Goal: Task Accomplishment & Management: Manage account settings

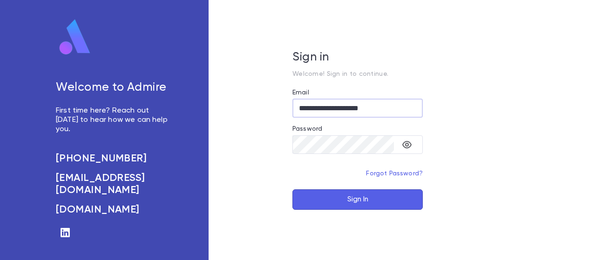
drag, startPoint x: 388, startPoint y: 107, endPoint x: 254, endPoint y: 111, distance: 133.7
click at [254, 111] on div "**********" at bounding box center [358, 130] width 298 height 260
click at [340, 197] on button "Sign In" at bounding box center [357, 199] width 130 height 20
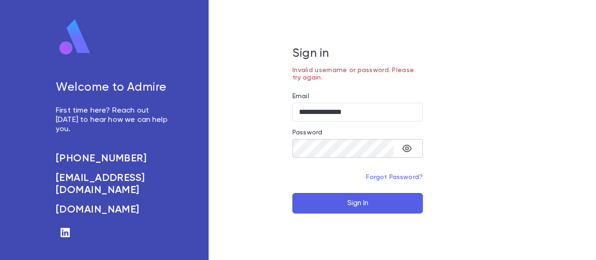
drag, startPoint x: 392, startPoint y: 161, endPoint x: 405, endPoint y: 153, distance: 14.6
click at [392, 160] on div "​" at bounding box center [357, 152] width 130 height 26
click at [405, 153] on icon "toggle password visibility" at bounding box center [406, 148] width 11 height 11
click at [400, 119] on input "**********" at bounding box center [357, 112] width 130 height 18
drag, startPoint x: 393, startPoint y: 112, endPoint x: 299, endPoint y: 112, distance: 94.0
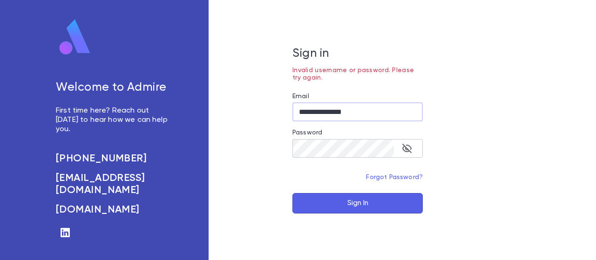
click at [299, 112] on input "**********" at bounding box center [357, 112] width 130 height 18
click at [328, 208] on button "Sign In" at bounding box center [357, 203] width 130 height 20
click at [332, 204] on button "Sign In" at bounding box center [357, 203] width 130 height 20
click at [360, 116] on input "**********" at bounding box center [357, 112] width 130 height 18
drag, startPoint x: 376, startPoint y: 114, endPoint x: 251, endPoint y: 111, distance: 124.3
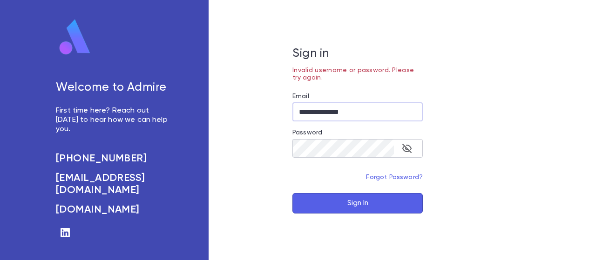
click at [287, 111] on div "**********" at bounding box center [358, 130] width 298 height 260
click at [251, 111] on div "**********" at bounding box center [358, 130] width 298 height 260
drag, startPoint x: 308, startPoint y: 108, endPoint x: 277, endPoint y: 113, distance: 31.1
click at [277, 113] on div "**********" at bounding box center [358, 130] width 298 height 260
click at [337, 201] on button "Sign In" at bounding box center [357, 203] width 130 height 20
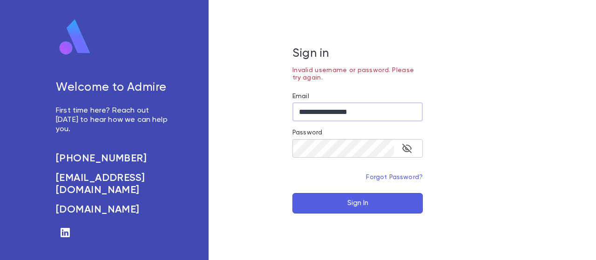
drag, startPoint x: 317, startPoint y: 113, endPoint x: 267, endPoint y: 111, distance: 49.4
click at [267, 111] on div "**********" at bounding box center [358, 130] width 298 height 260
drag, startPoint x: 365, startPoint y: 113, endPoint x: 342, endPoint y: 110, distance: 23.4
click at [342, 110] on input "**********" at bounding box center [357, 112] width 130 height 18
type input "**********"
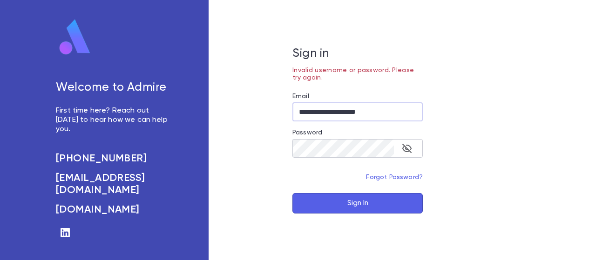
click at [330, 202] on button "Sign In" at bounding box center [357, 203] width 130 height 20
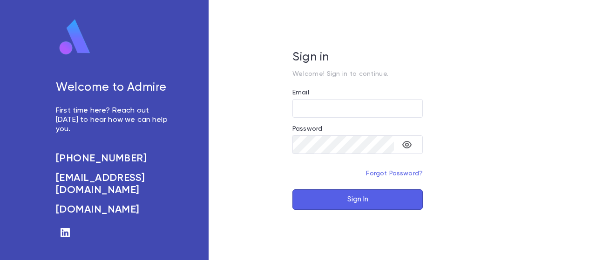
click at [438, 167] on div "Sign in Welcome! Sign in to continue. Email ​ Password ​ Forgot Password? Sign …" at bounding box center [358, 130] width 298 height 260
click at [308, 99] on input "Email" at bounding box center [357, 108] width 130 height 18
type input "*"
type input "**********"
click at [411, 145] on icon "toggle password visibility" at bounding box center [406, 144] width 11 height 11
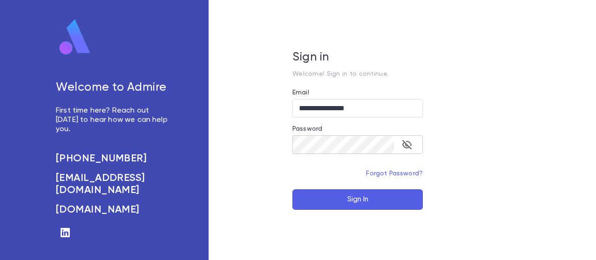
click at [406, 145] on icon "toggle password visibility" at bounding box center [406, 144] width 9 height 9
click at [371, 196] on button "Sign In" at bounding box center [357, 199] width 130 height 20
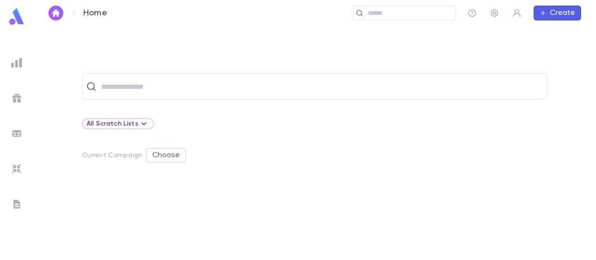
click at [22, 17] on img at bounding box center [16, 16] width 19 height 18
click at [20, 57] on img at bounding box center [16, 62] width 11 height 11
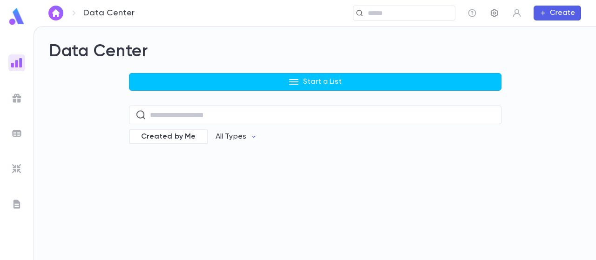
click at [500, 11] on button "button" at bounding box center [494, 13] width 15 height 15
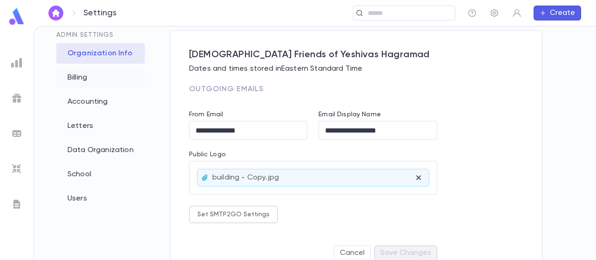
click at [111, 80] on div "Billing" at bounding box center [100, 77] width 88 height 20
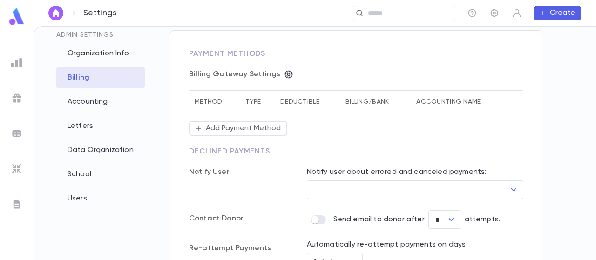
type input "**********"
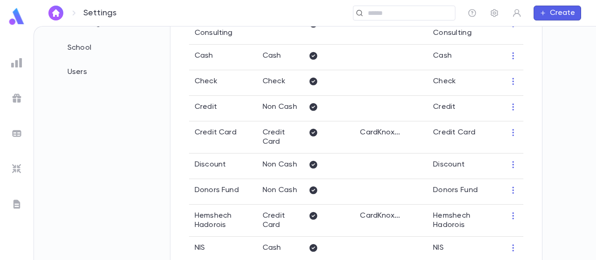
scroll to position [186, 0]
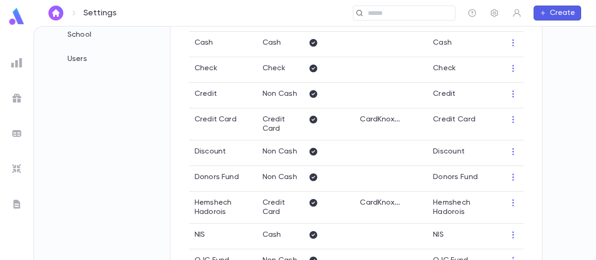
click at [512, 124] on icon "button" at bounding box center [512, 119] width 9 height 9
click at [527, 140] on li "Edit" at bounding box center [528, 138] width 40 height 15
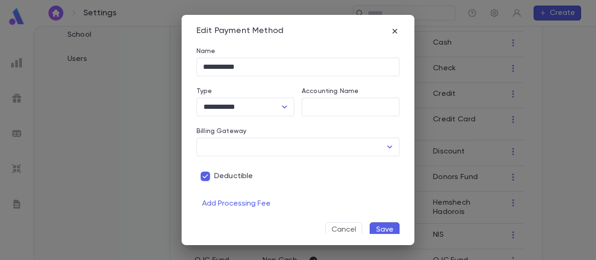
type input "********"
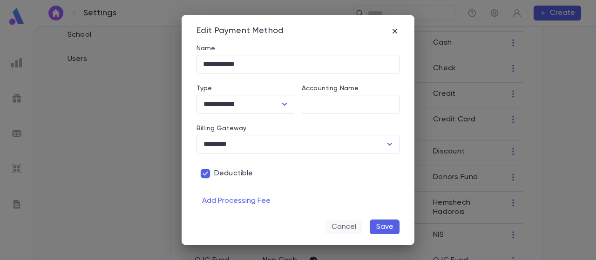
click at [337, 222] on button "Cancel" at bounding box center [343, 227] width 37 height 15
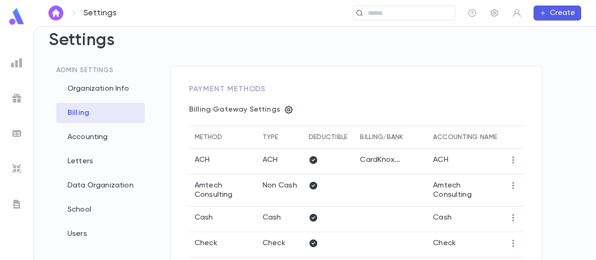
scroll to position [0, 0]
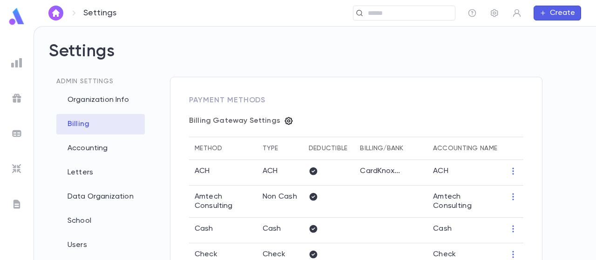
click at [287, 120] on icon "button" at bounding box center [288, 120] width 9 height 9
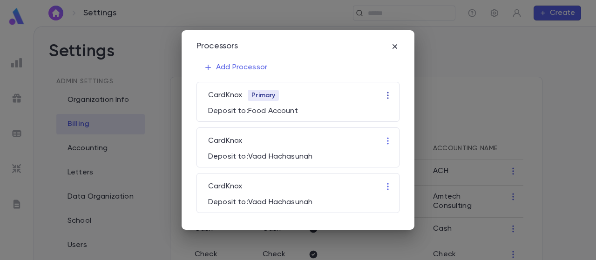
click at [390, 94] on icon "button" at bounding box center [387, 95] width 9 height 9
click at [393, 112] on li "Edit" at bounding box center [397, 114] width 28 height 15
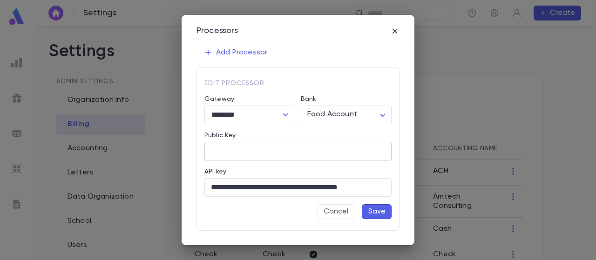
click at [282, 142] on input "Public Key" at bounding box center [297, 151] width 187 height 18
paste input "**********"
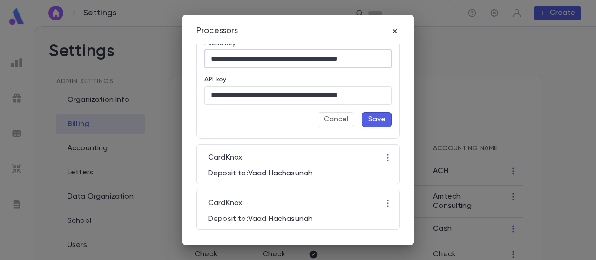
type input "**********"
click at [374, 118] on button "Save" at bounding box center [377, 119] width 30 height 15
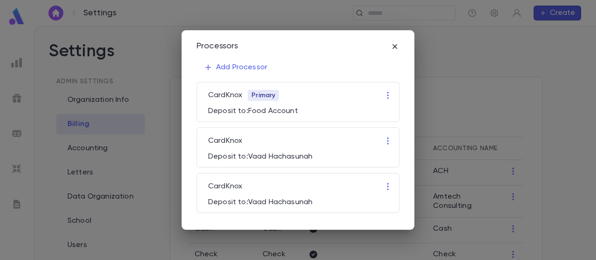
scroll to position [0, 0]
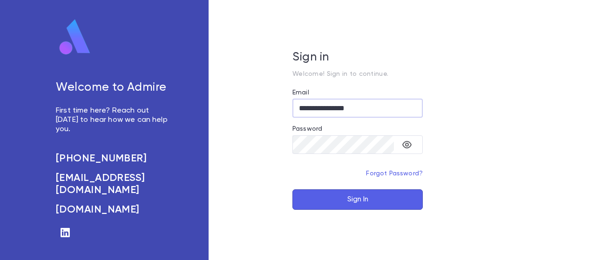
type input "**********"
click at [365, 194] on button "Sign In" at bounding box center [357, 199] width 130 height 20
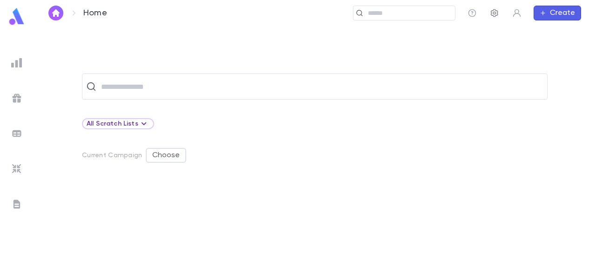
click at [492, 15] on icon "button" at bounding box center [494, 12] width 9 height 9
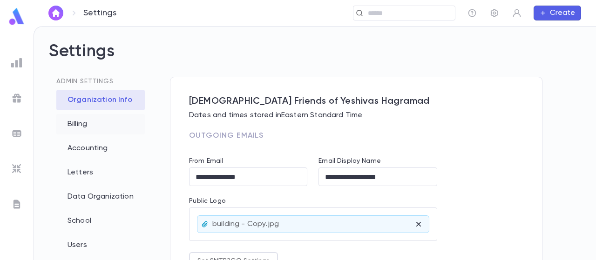
click at [112, 128] on div "Billing" at bounding box center [100, 124] width 88 height 20
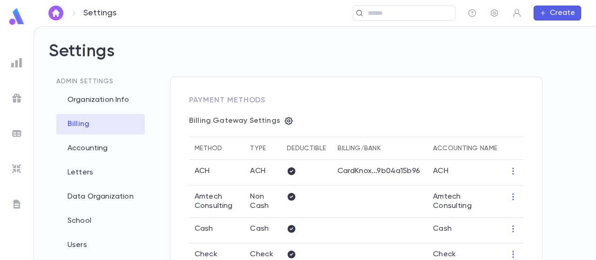
type input "**********"
click at [285, 123] on icon "button" at bounding box center [289, 121] width 8 height 8
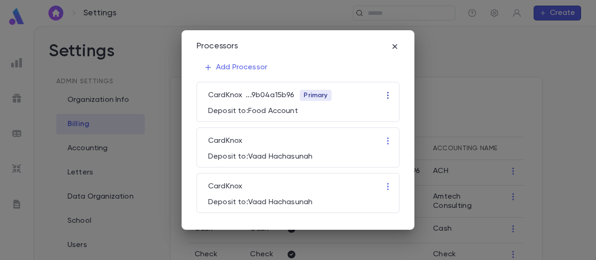
click at [382, 97] on button "button" at bounding box center [387, 95] width 15 height 15
click at [390, 109] on li "Edit" at bounding box center [397, 114] width 28 height 15
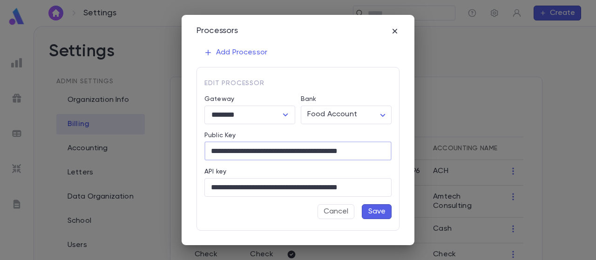
scroll to position [0, 7]
drag, startPoint x: 209, startPoint y: 149, endPoint x: 412, endPoint y: 153, distance: 202.5
click at [412, 153] on div "**********" at bounding box center [298, 130] width 233 height 230
paste input "text"
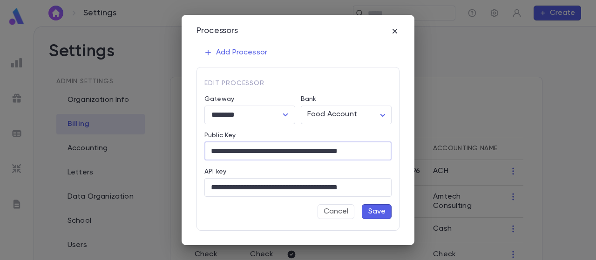
type input "**********"
click at [371, 214] on button "Save" at bounding box center [377, 211] width 30 height 15
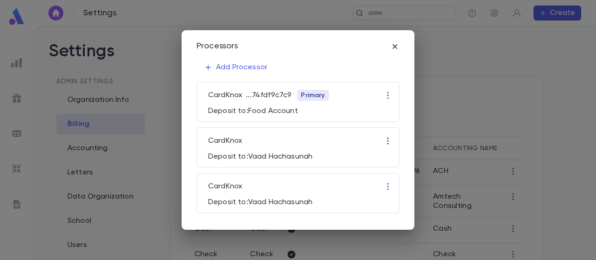
click at [386, 143] on icon "button" at bounding box center [387, 140] width 9 height 9
click at [397, 161] on li "Edit" at bounding box center [415, 159] width 65 height 15
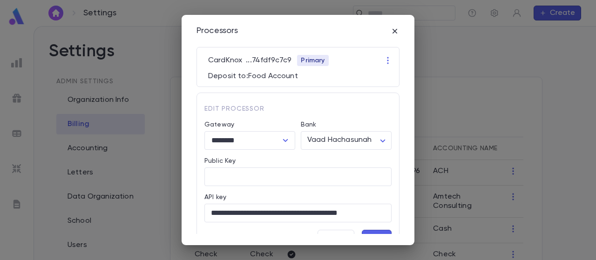
scroll to position [47, 0]
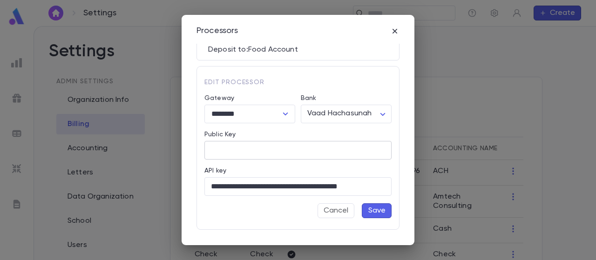
click at [273, 149] on input "Public Key" at bounding box center [297, 150] width 187 height 18
paste input "**********"
type input "**********"
click at [368, 209] on button "Save" at bounding box center [377, 210] width 30 height 15
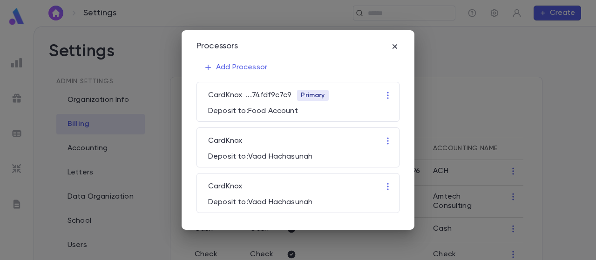
scroll to position [0, 0]
click at [388, 190] on icon "button" at bounding box center [387, 186] width 9 height 9
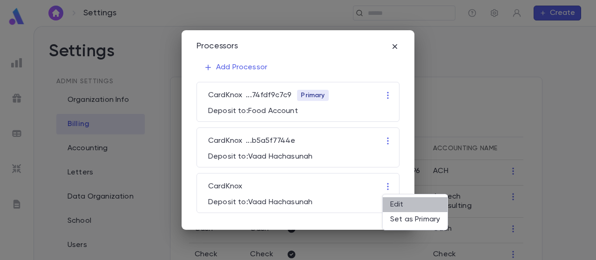
click at [396, 206] on li "Edit" at bounding box center [415, 204] width 65 height 15
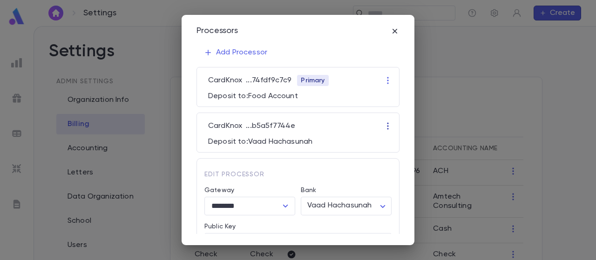
click at [383, 125] on icon "button" at bounding box center [387, 125] width 9 height 9
click at [388, 147] on li "Edit" at bounding box center [411, 143] width 65 height 15
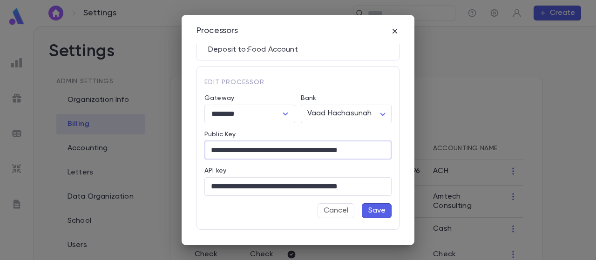
scroll to position [0, 5]
drag, startPoint x: 210, startPoint y: 152, endPoint x: 452, endPoint y: 153, distance: 241.1
click at [452, 153] on div "**********" at bounding box center [298, 130] width 596 height 260
click at [367, 209] on button "Save" at bounding box center [377, 210] width 30 height 15
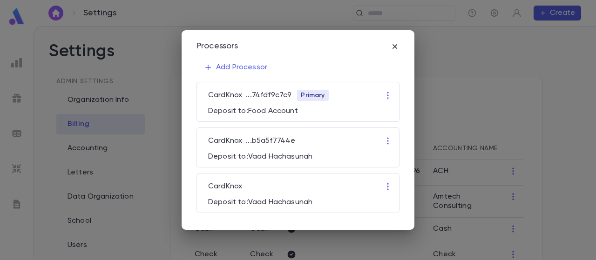
scroll to position [0, 0]
click at [387, 185] on icon "button" at bounding box center [387, 186] width 9 height 9
click at [394, 205] on li "Edit" at bounding box center [415, 204] width 65 height 15
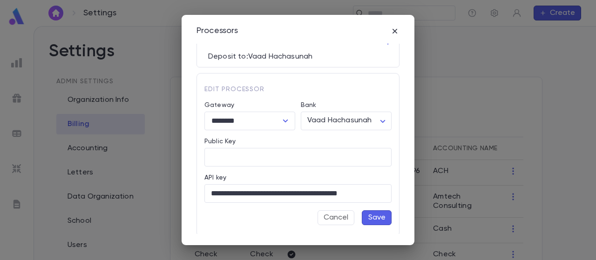
scroll to position [92, 0]
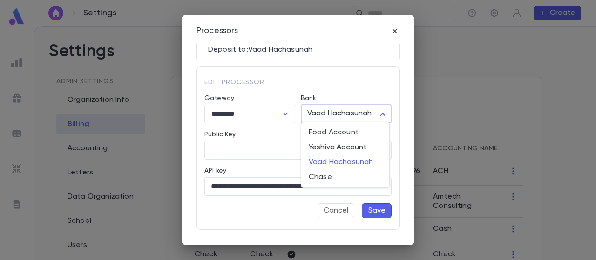
click at [331, 115] on body "**********" at bounding box center [298, 143] width 596 height 234
click at [332, 114] on div at bounding box center [298, 130] width 596 height 260
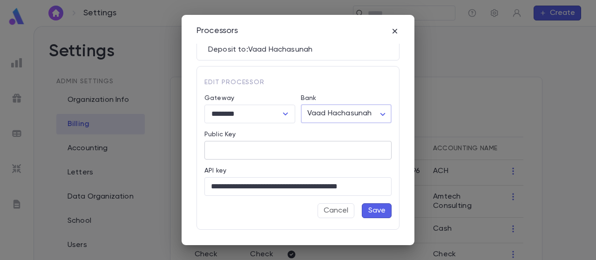
click at [278, 154] on input "Public Key" at bounding box center [297, 150] width 187 height 18
paste input "**********"
type input "**********"
click at [372, 215] on button "Save" at bounding box center [377, 210] width 30 height 15
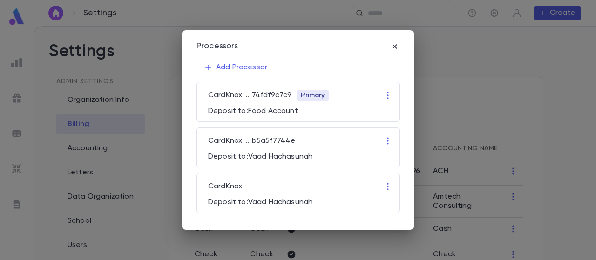
scroll to position [0, 0]
click at [391, 97] on icon "button" at bounding box center [387, 95] width 9 height 9
click at [395, 109] on li "Edit" at bounding box center [397, 114] width 28 height 15
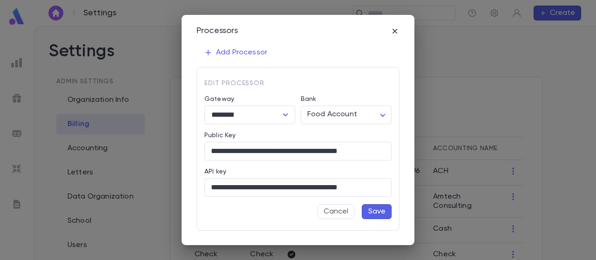
click at [373, 211] on button "Save" at bounding box center [377, 211] width 30 height 15
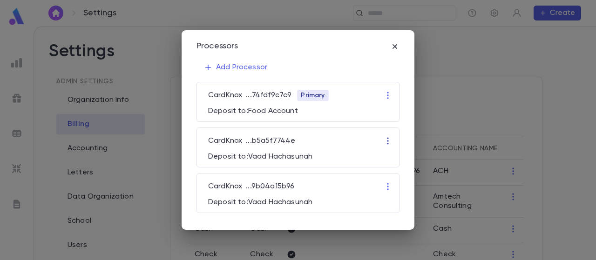
click at [393, 144] on button "button" at bounding box center [387, 141] width 15 height 15
click at [392, 156] on li "Edit" at bounding box center [415, 159] width 65 height 15
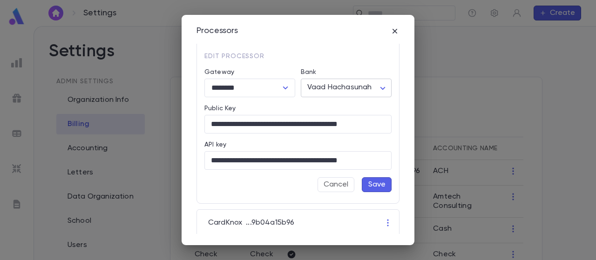
scroll to position [92, 0]
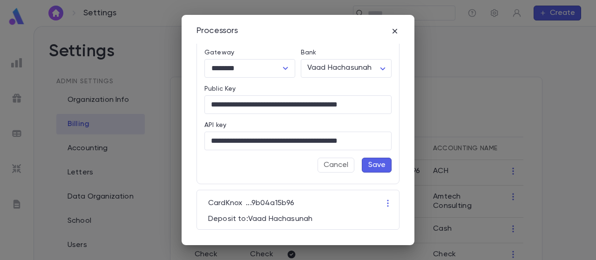
click at [373, 162] on button "Save" at bounding box center [377, 165] width 30 height 15
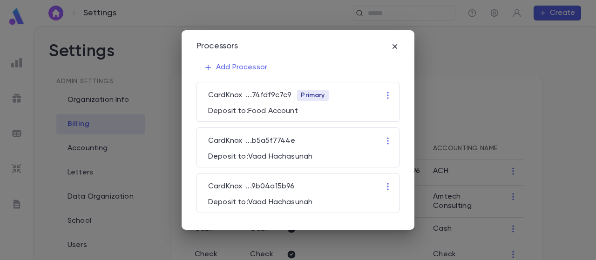
scroll to position [0, 0]
click at [386, 186] on icon "button" at bounding box center [387, 186] width 9 height 9
click at [398, 207] on li "Edit" at bounding box center [415, 204] width 65 height 15
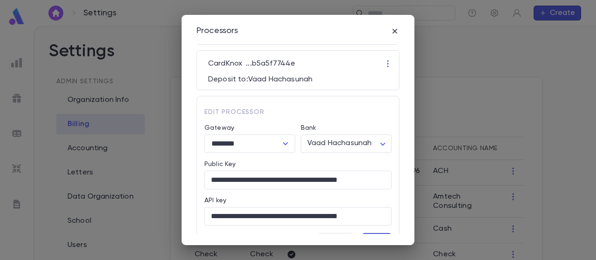
scroll to position [92, 0]
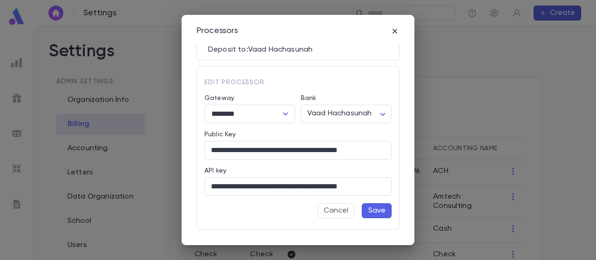
click at [370, 207] on button "Save" at bounding box center [377, 210] width 30 height 15
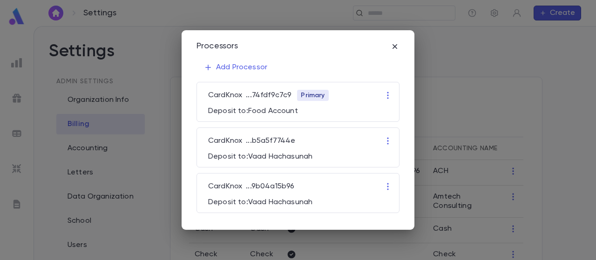
scroll to position [0, 0]
click at [395, 48] on icon "button" at bounding box center [394, 46] width 9 height 9
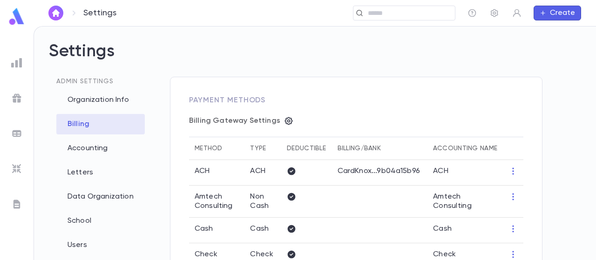
click at [22, 20] on img at bounding box center [16, 16] width 19 height 18
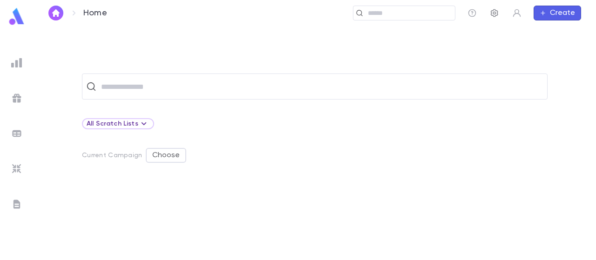
click at [492, 13] on icon "button" at bounding box center [494, 12] width 9 height 9
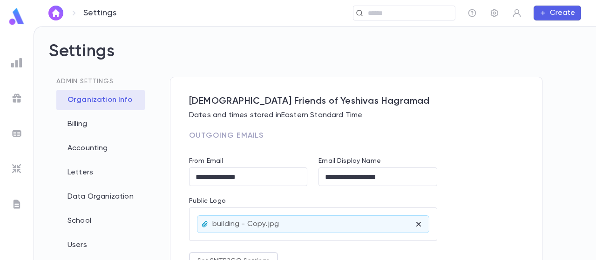
scroll to position [47, 0]
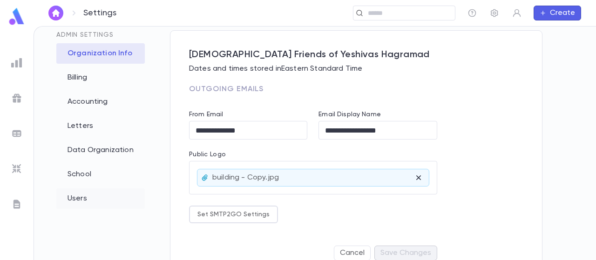
click at [81, 202] on div "Users" at bounding box center [100, 199] width 88 height 20
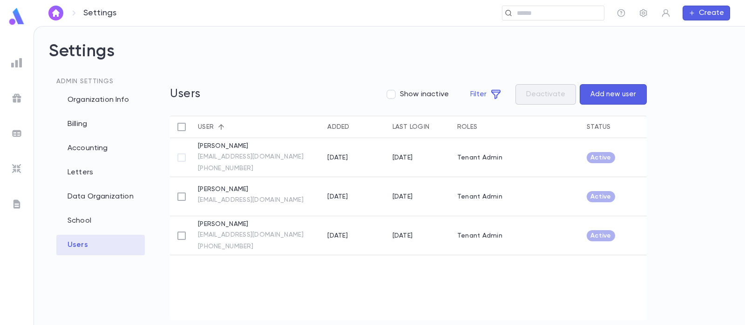
click at [595, 97] on button "Add new user" at bounding box center [613, 94] width 67 height 20
click at [26, 56] on ul at bounding box center [17, 188] width 34 height 275
click at [14, 63] on img at bounding box center [16, 62] width 11 height 11
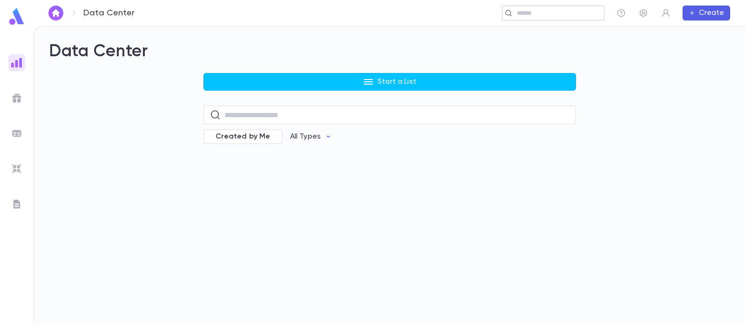
click at [531, 13] on input "text" at bounding box center [557, 13] width 86 height 9
click at [595, 68] on div "Data Center Start a List ​ Created by Me All Types" at bounding box center [389, 98] width 681 height 115
click at [17, 130] on img at bounding box center [16, 133] width 11 height 11
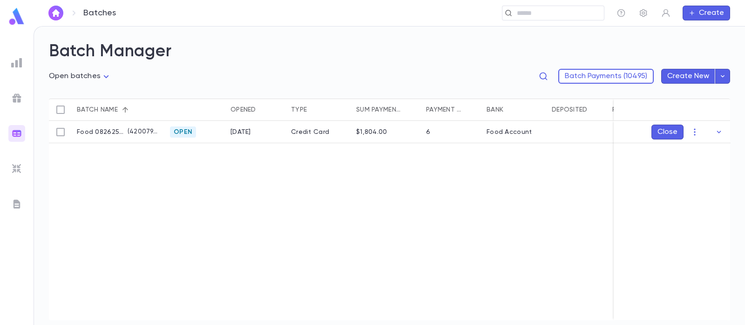
click at [15, 61] on img at bounding box center [16, 62] width 11 height 11
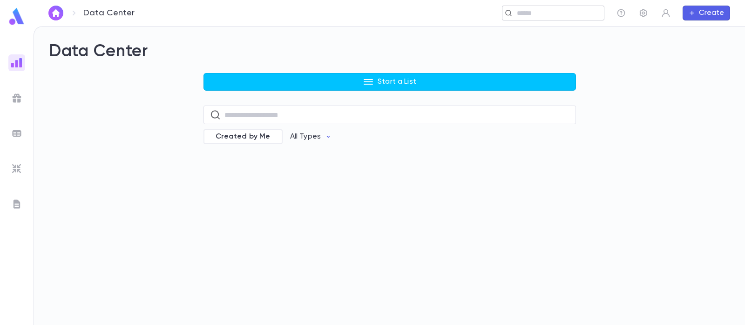
click at [536, 9] on input "text" at bounding box center [557, 13] width 86 height 9
click at [595, 18] on button "button" at bounding box center [665, 13] width 15 height 15
click at [472, 45] on div at bounding box center [372, 162] width 745 height 325
click at [23, 22] on img at bounding box center [16, 16] width 19 height 18
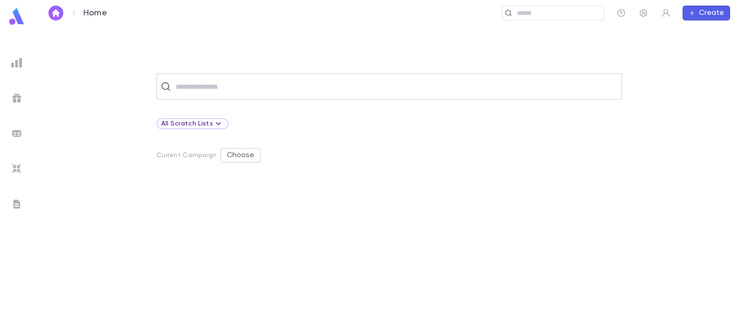
click at [179, 75] on div "​" at bounding box center [388, 87] width 465 height 26
click at [205, 122] on div "All Scratch Lists" at bounding box center [192, 123] width 63 height 11
click at [72, 127] on div at bounding box center [372, 162] width 745 height 325
click at [15, 168] on img at bounding box center [16, 168] width 11 height 11
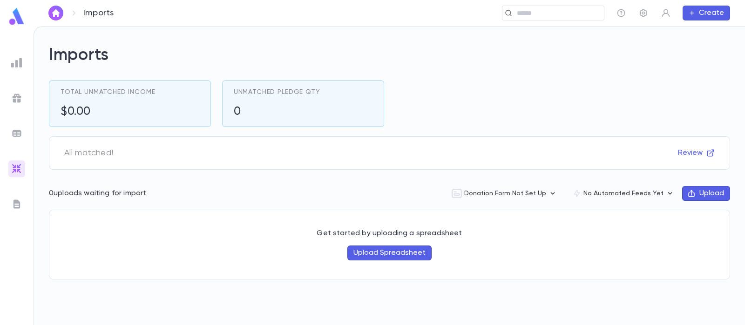
click at [19, 117] on ul at bounding box center [17, 188] width 34 height 275
click at [18, 121] on ul at bounding box center [17, 188] width 34 height 275
click at [19, 123] on ul at bounding box center [17, 188] width 34 height 275
click at [19, 128] on img at bounding box center [16, 133] width 11 height 11
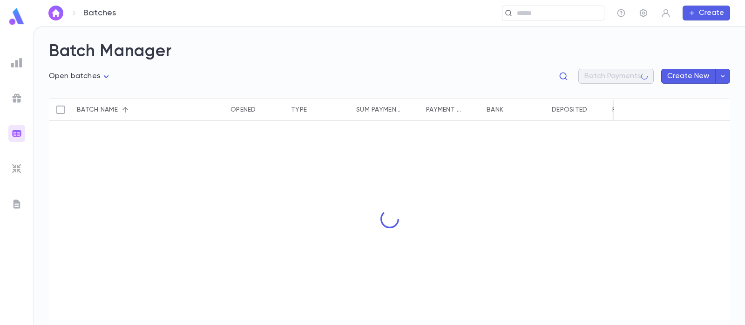
click at [19, 101] on img at bounding box center [16, 98] width 11 height 11
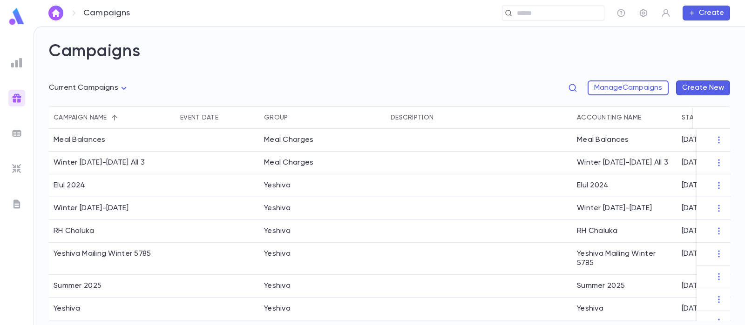
click at [25, 71] on ul at bounding box center [17, 188] width 34 height 275
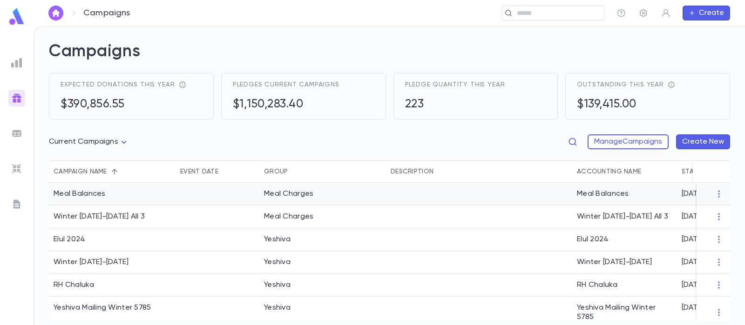
click at [147, 189] on div "Meal Balances" at bounding box center [112, 194] width 127 height 23
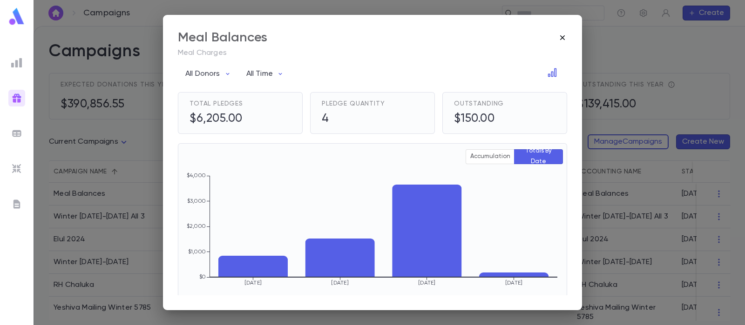
click at [560, 37] on icon "button" at bounding box center [562, 37] width 9 height 9
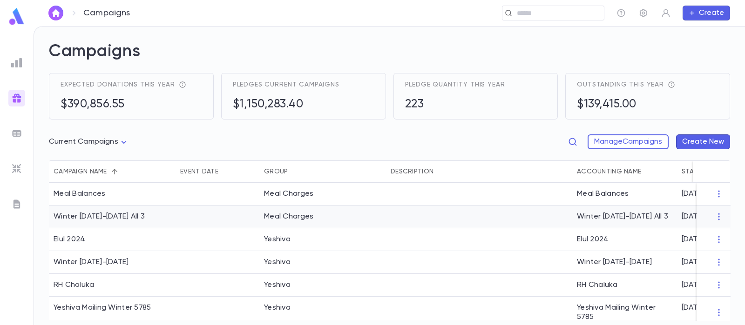
click at [183, 210] on div at bounding box center [217, 217] width 84 height 23
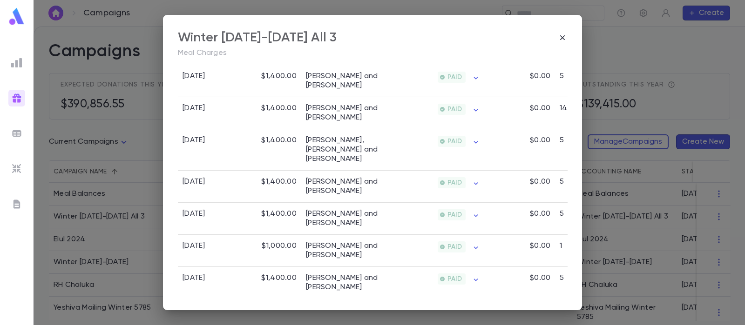
scroll to position [833, 0]
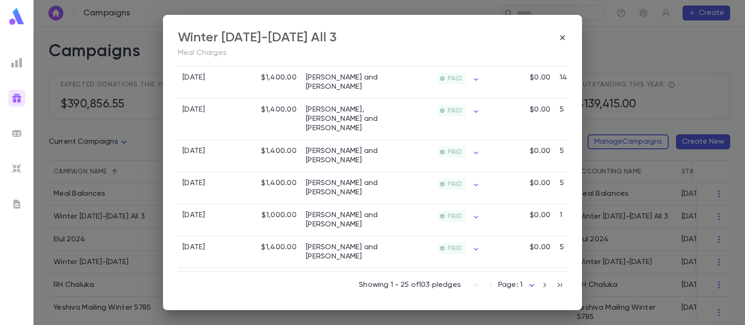
drag, startPoint x: 361, startPoint y: 267, endPoint x: 500, endPoint y: 259, distance: 139.4
click at [500, 260] on div "[DATE] $750.00 [PERSON_NAME] and [PERSON_NAME] PAID $0.00 5" at bounding box center [452, 317] width 549 height 32
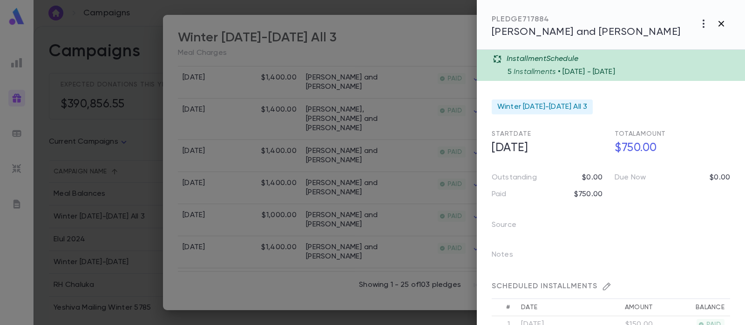
click at [595, 21] on icon "button" at bounding box center [720, 23] width 11 height 11
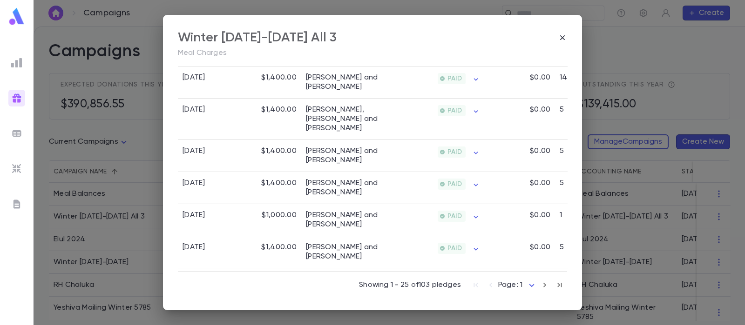
drag, startPoint x: 417, startPoint y: 271, endPoint x: 444, endPoint y: 269, distance: 27.5
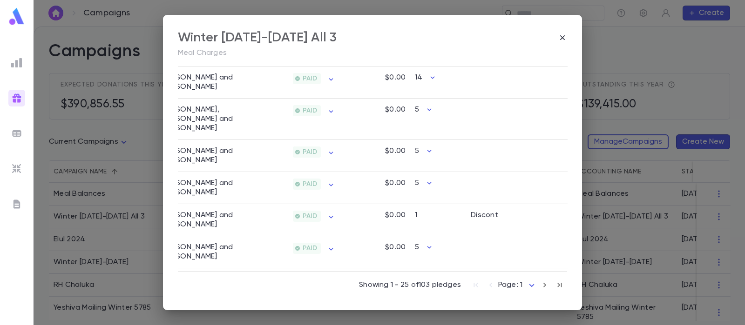
scroll to position [0, 155]
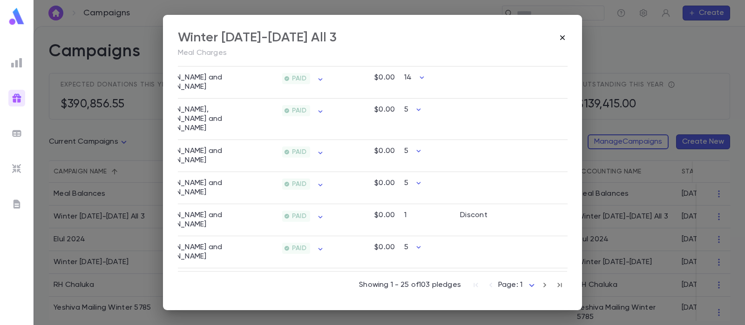
click at [560, 33] on icon "button" at bounding box center [562, 37] width 9 height 9
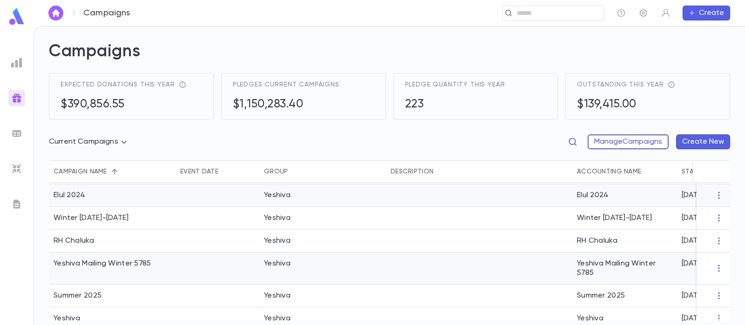
scroll to position [79, 0]
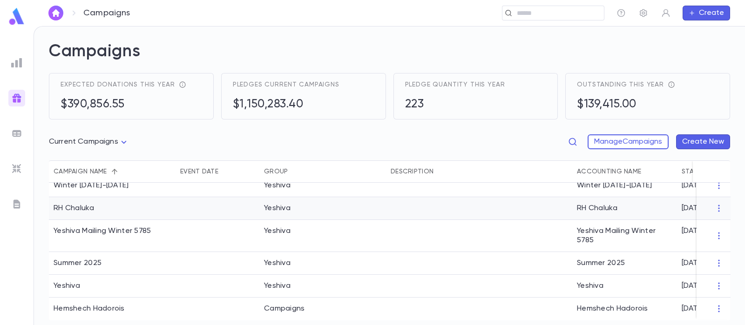
click at [192, 201] on div at bounding box center [217, 208] width 84 height 23
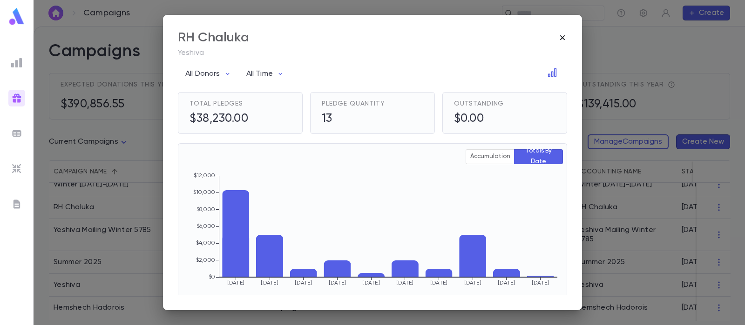
click at [560, 40] on icon "button" at bounding box center [562, 37] width 9 height 9
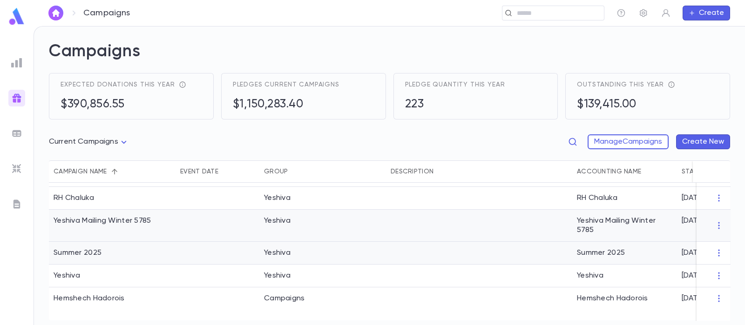
scroll to position [105, 0]
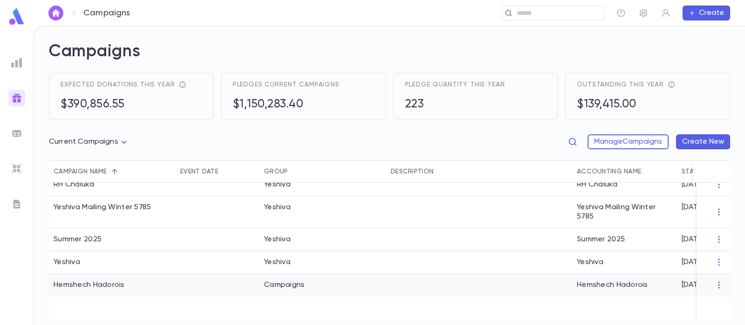
click at [143, 260] on div "Hemshech Hadorois" at bounding box center [112, 285] width 127 height 23
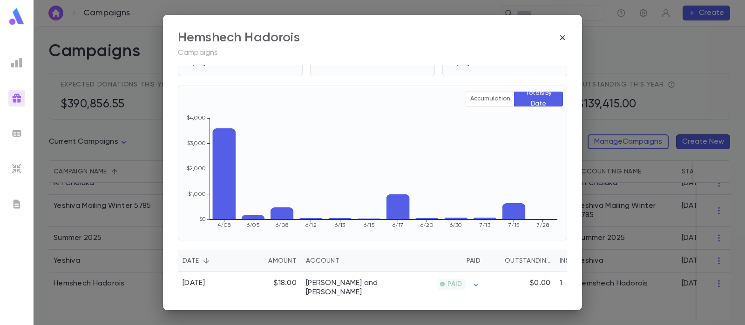
scroll to position [0, 0]
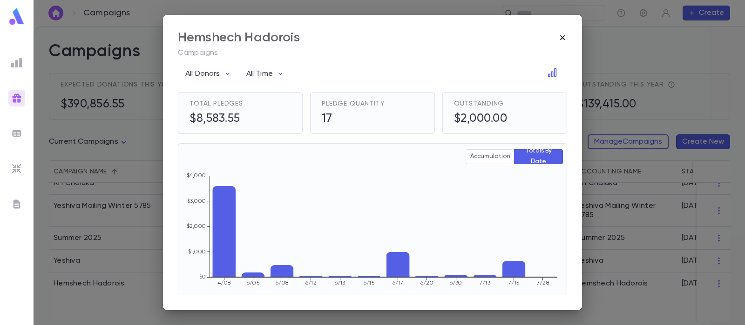
click at [560, 37] on icon "button" at bounding box center [562, 37] width 9 height 9
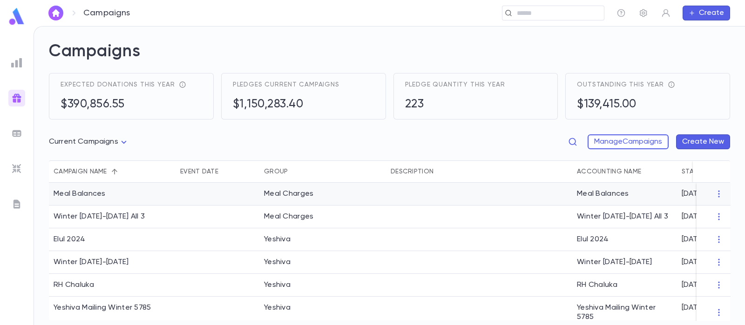
click at [197, 199] on div at bounding box center [217, 194] width 84 height 23
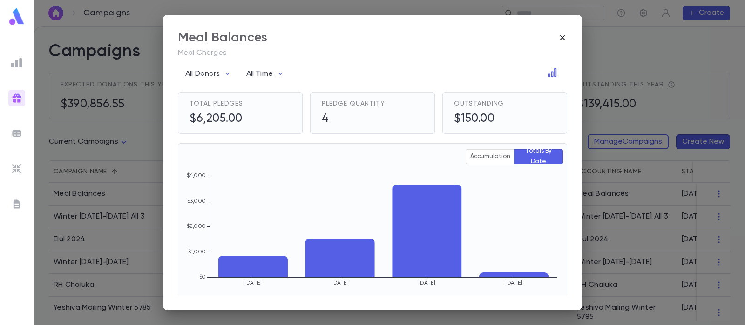
click at [563, 37] on icon "button" at bounding box center [562, 37] width 9 height 9
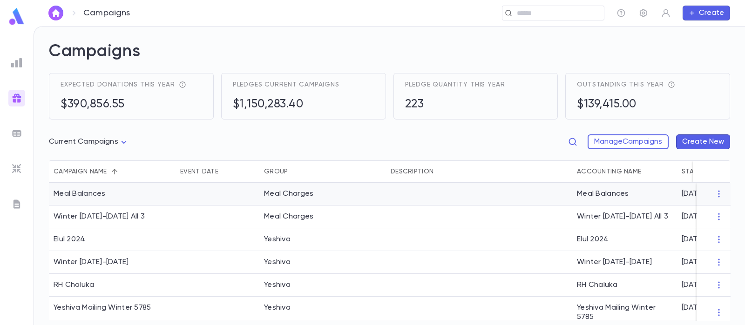
click at [595, 194] on div "Meal Balances" at bounding box center [624, 194] width 105 height 23
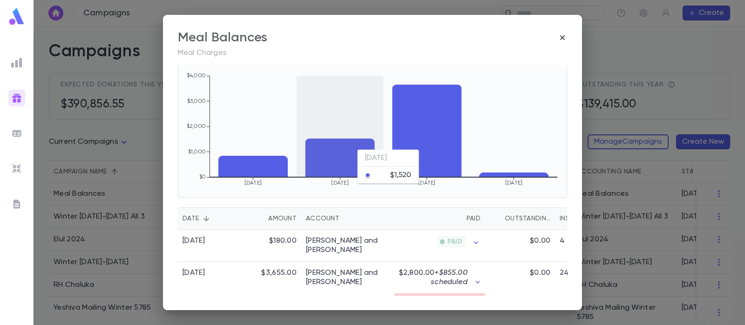
scroll to position [116, 0]
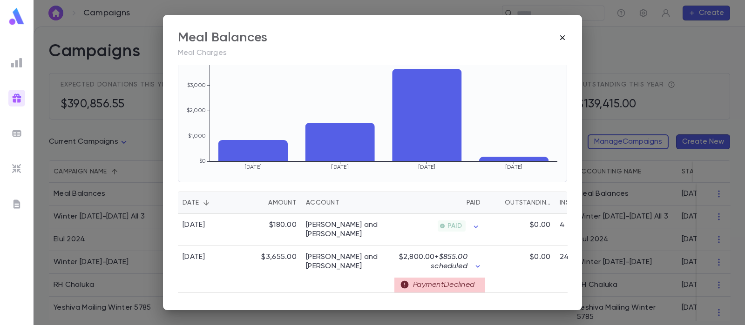
click at [561, 34] on icon "button" at bounding box center [562, 37] width 9 height 9
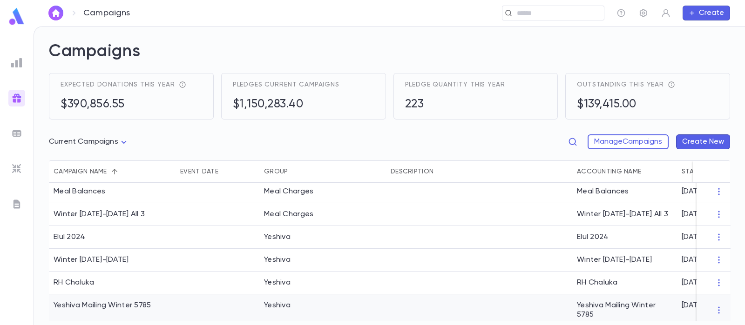
scroll to position [0, 0]
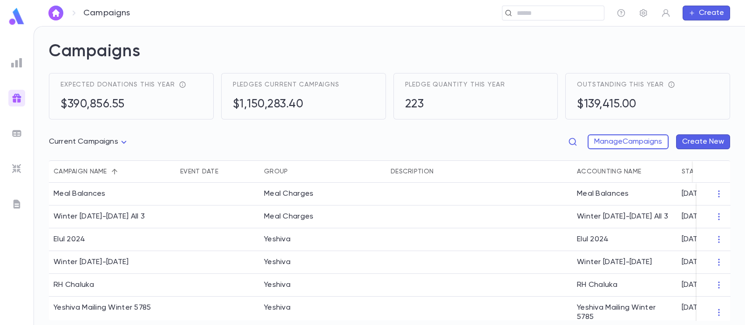
click at [13, 134] on img at bounding box center [16, 133] width 11 height 11
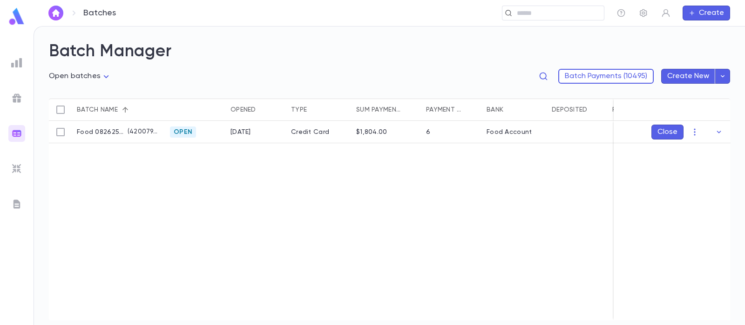
click at [14, 24] on img at bounding box center [16, 16] width 19 height 18
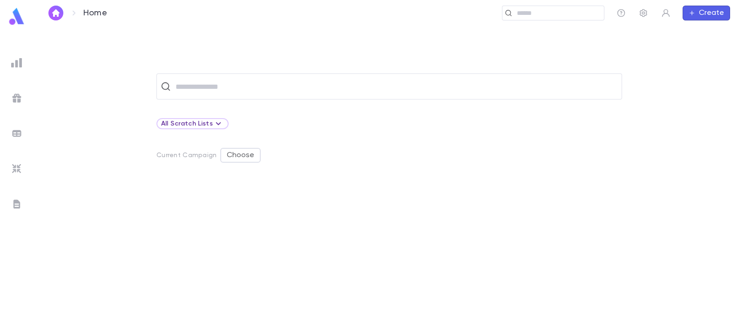
click at [61, 12] on img "button" at bounding box center [55, 12] width 11 height 7
click at [22, 59] on img at bounding box center [16, 62] width 11 height 11
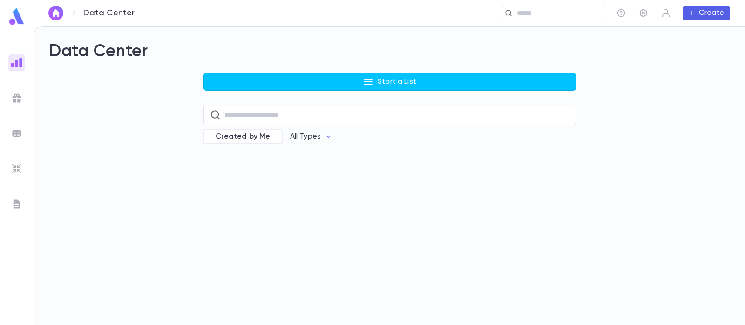
click at [19, 108] on ul at bounding box center [17, 188] width 34 height 275
click at [19, 101] on img at bounding box center [16, 98] width 11 height 11
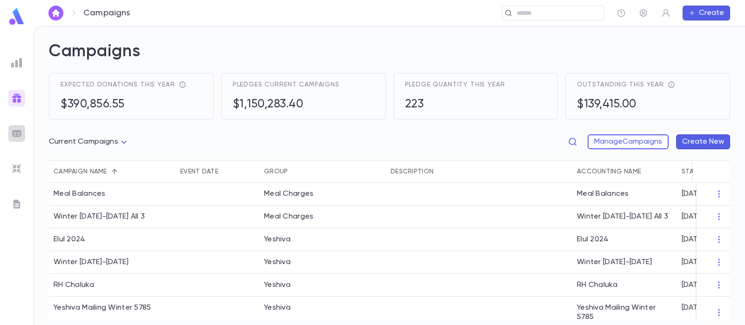
click at [11, 135] on img at bounding box center [16, 133] width 11 height 11
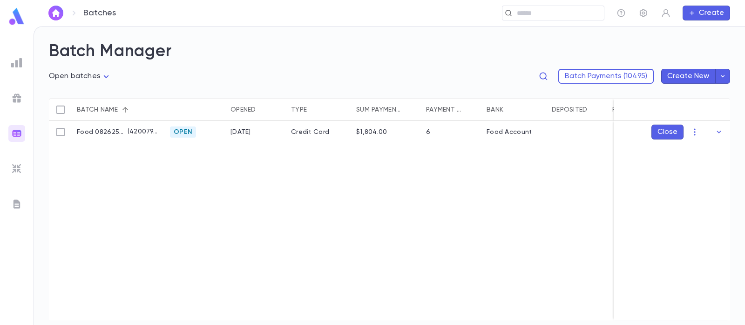
click at [98, 124] on div "Food 082625 a ( 42007925 )" at bounding box center [118, 132] width 93 height 22
click at [20, 164] on img at bounding box center [16, 168] width 11 height 11
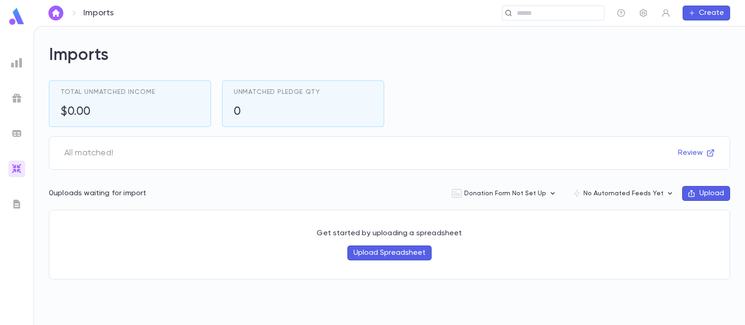
click at [14, 206] on img at bounding box center [16, 204] width 11 height 11
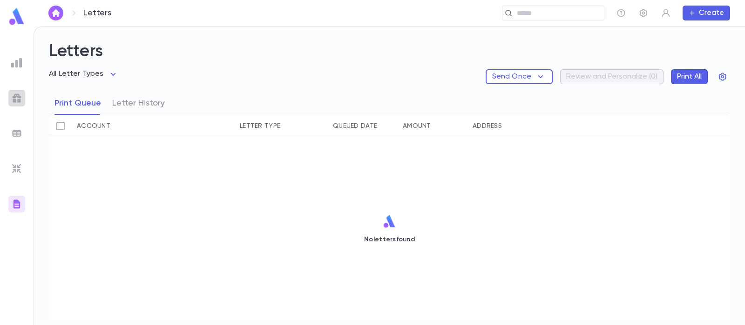
click at [22, 93] on img at bounding box center [16, 98] width 11 height 11
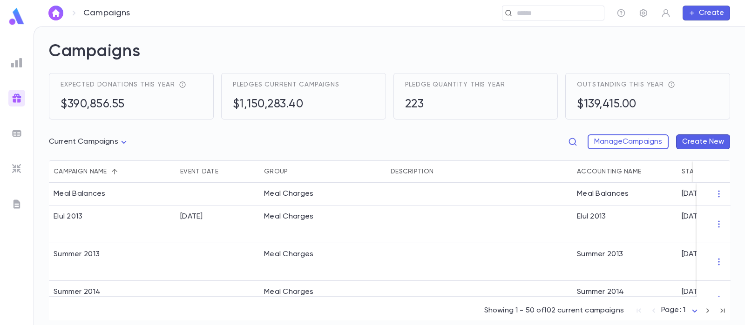
click at [11, 14] on img at bounding box center [16, 16] width 19 height 18
